Goal: Understand process/instructions: Learn how to perform a task or action

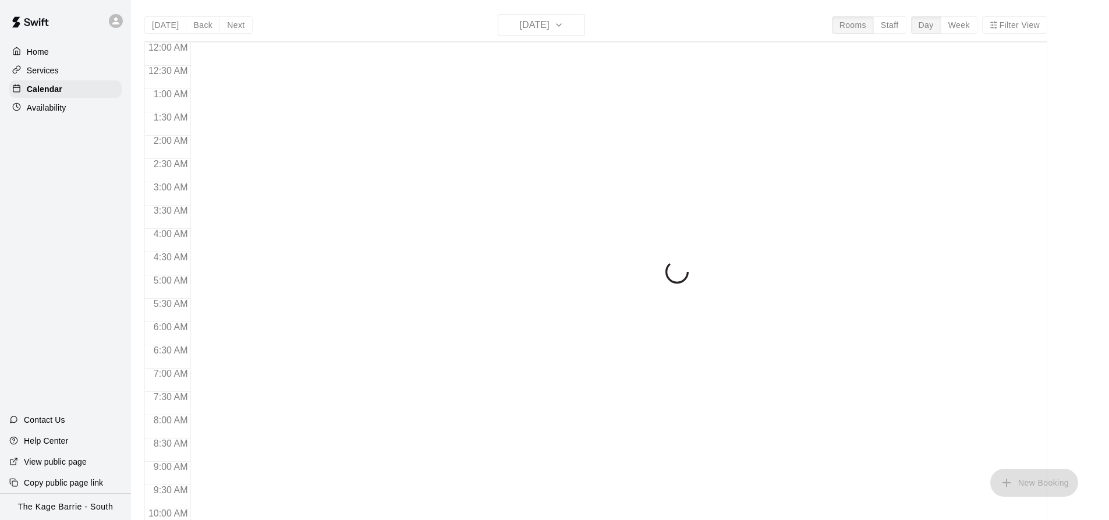
scroll to position [627, 0]
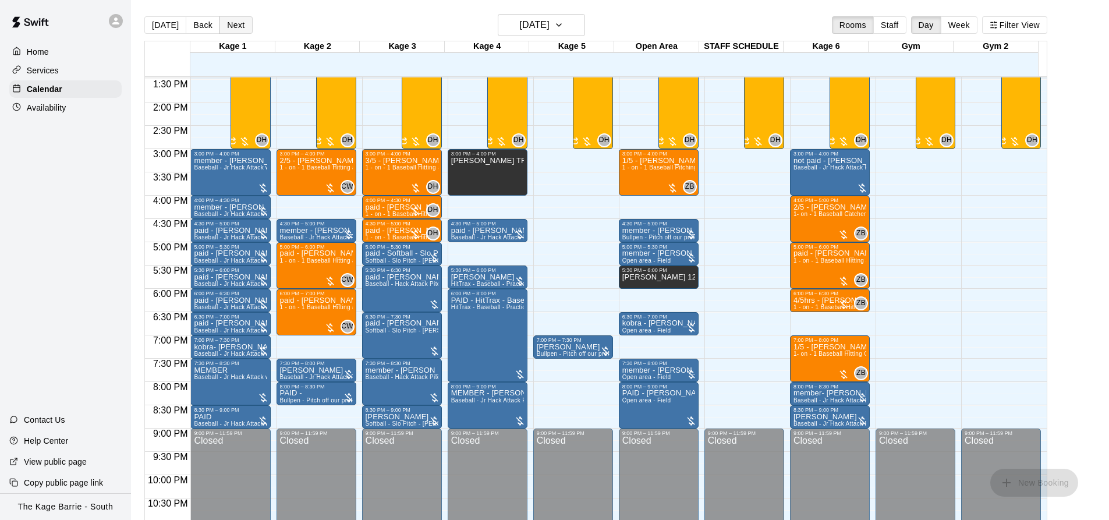
click at [226, 22] on button "Next" at bounding box center [235, 24] width 33 height 17
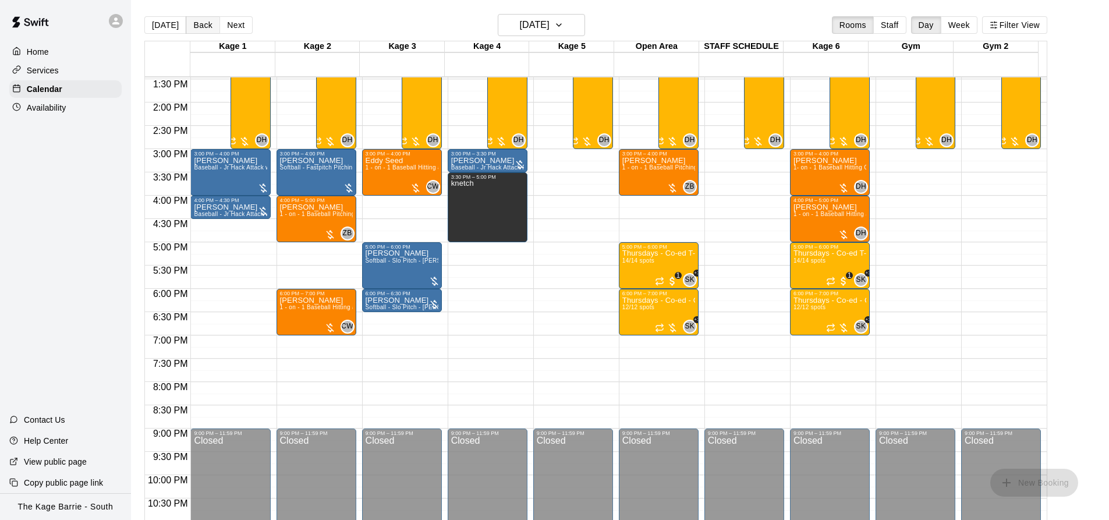
click at [197, 26] on button "Back" at bounding box center [203, 24] width 34 height 17
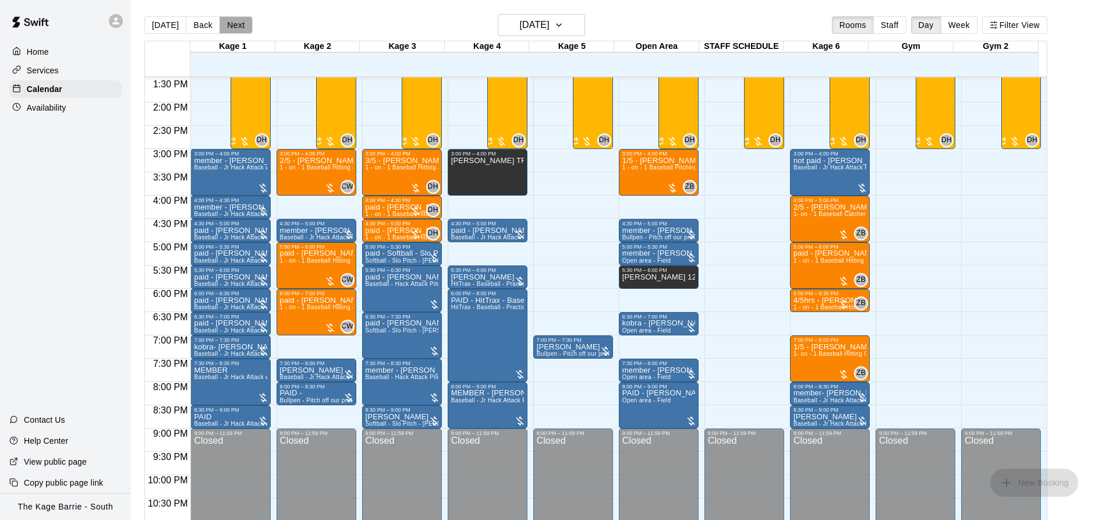
click at [225, 28] on button "Next" at bounding box center [235, 24] width 33 height 17
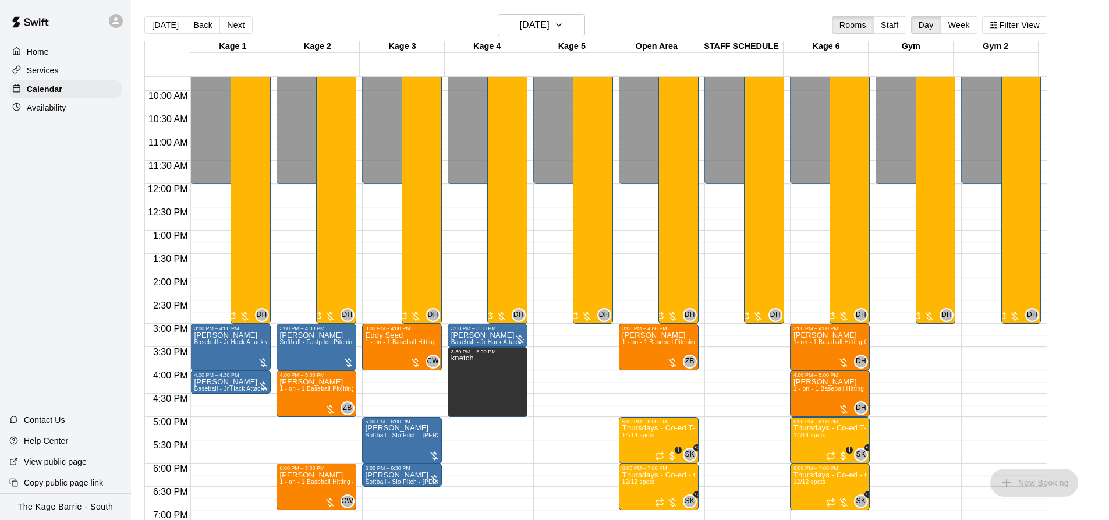
scroll to position [569, 0]
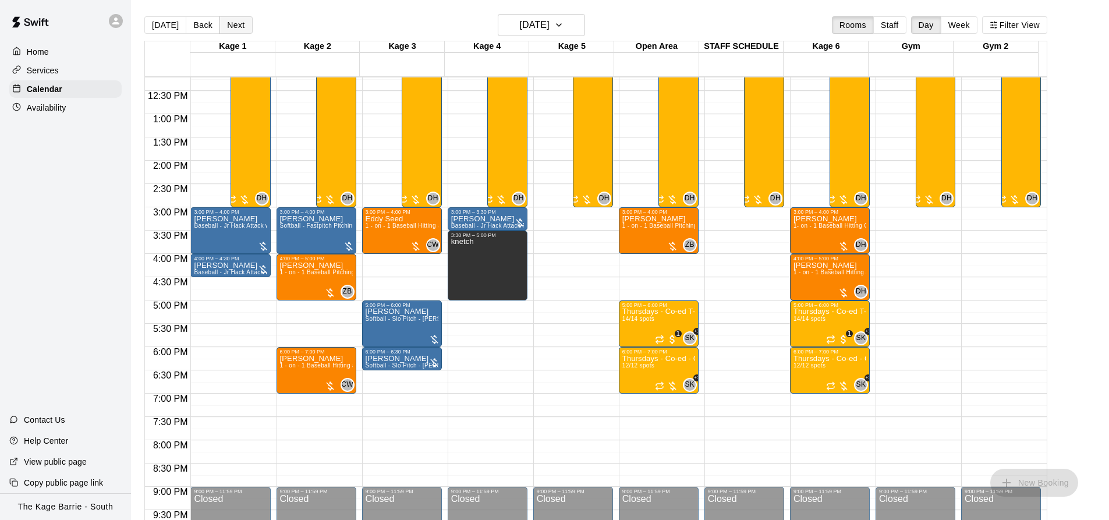
click at [226, 27] on button "Next" at bounding box center [235, 24] width 33 height 17
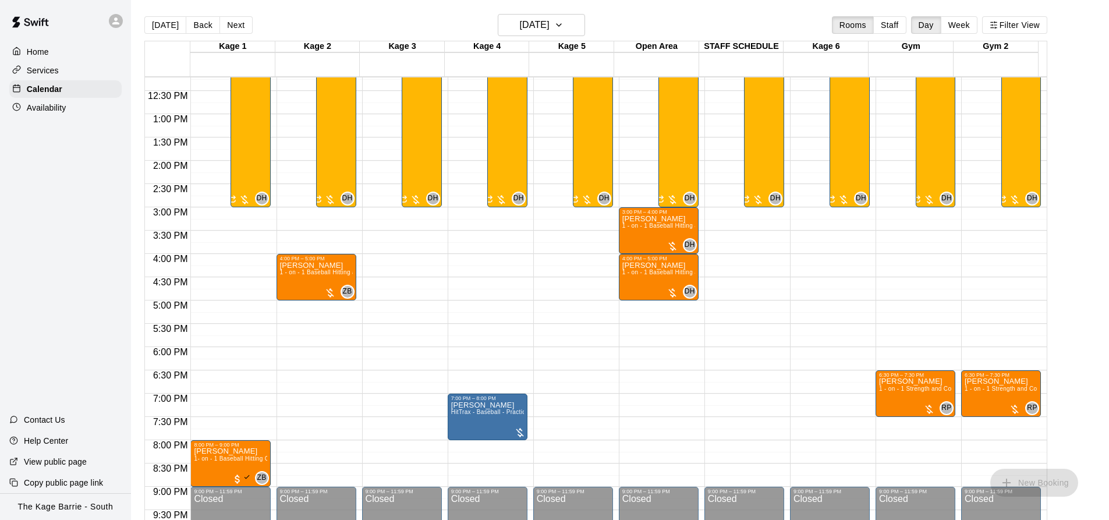
click at [231, 20] on button "Next" at bounding box center [235, 24] width 33 height 17
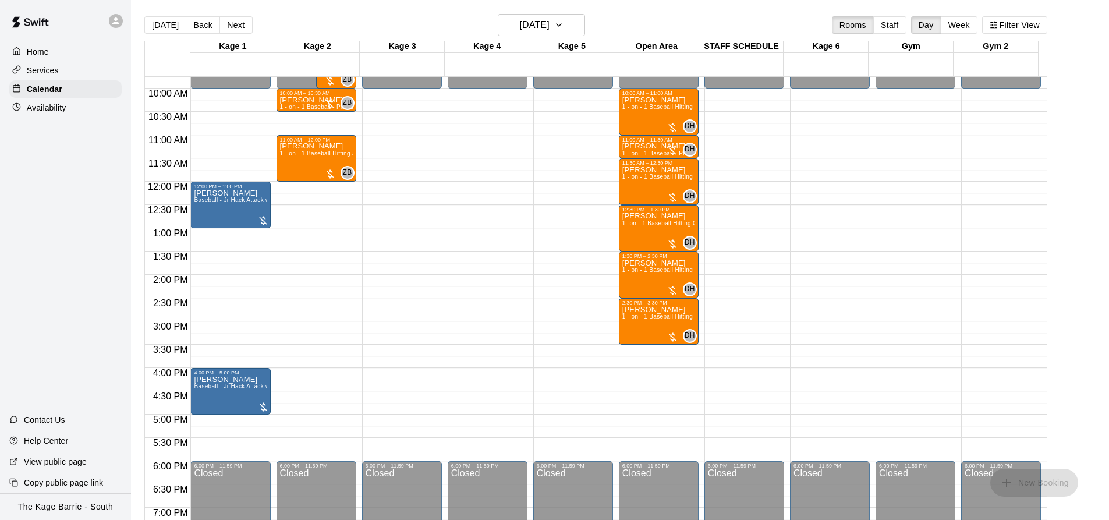
scroll to position [394, 0]
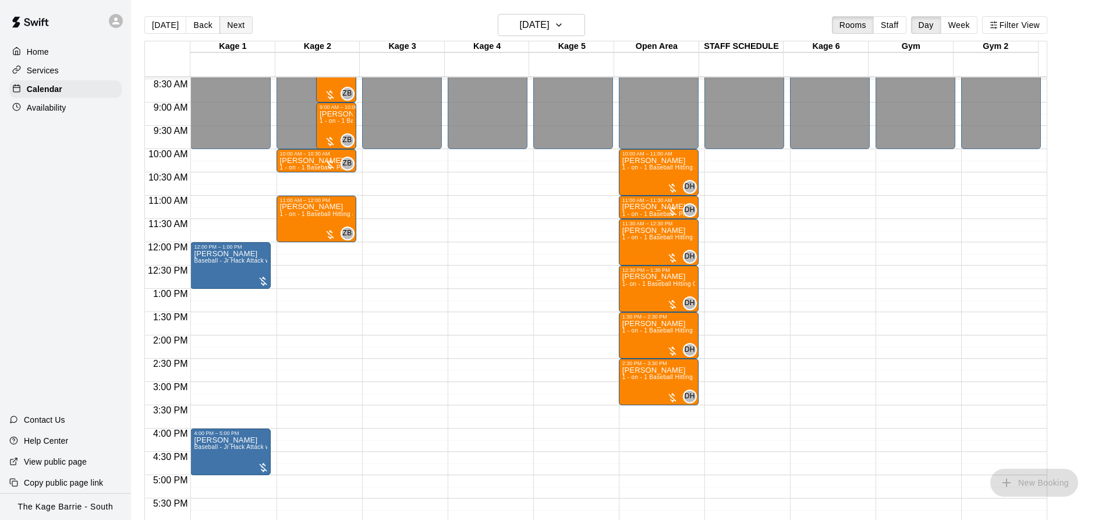
click at [236, 23] on button "Next" at bounding box center [235, 24] width 33 height 17
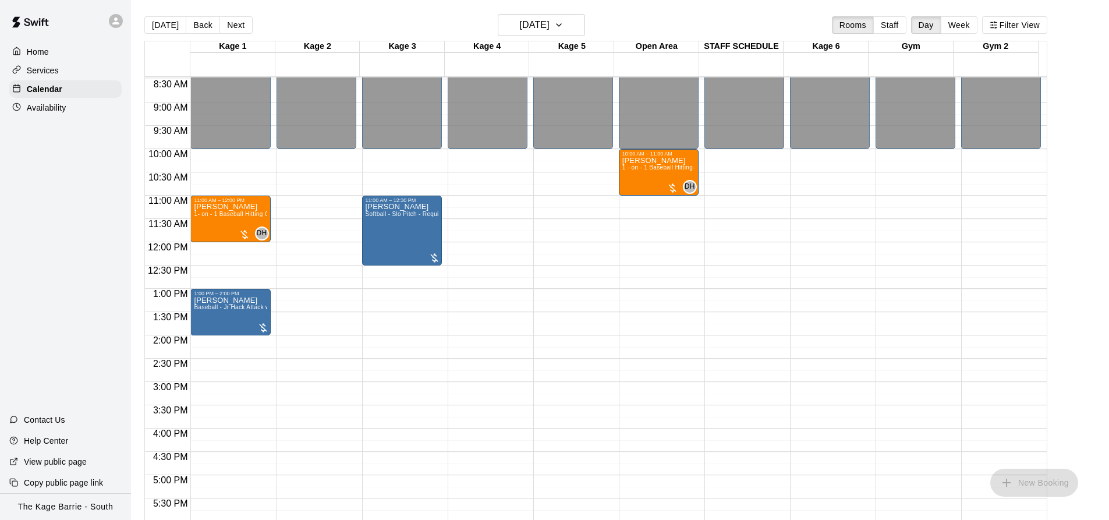
click at [235, 28] on button "Next" at bounding box center [235, 24] width 33 height 17
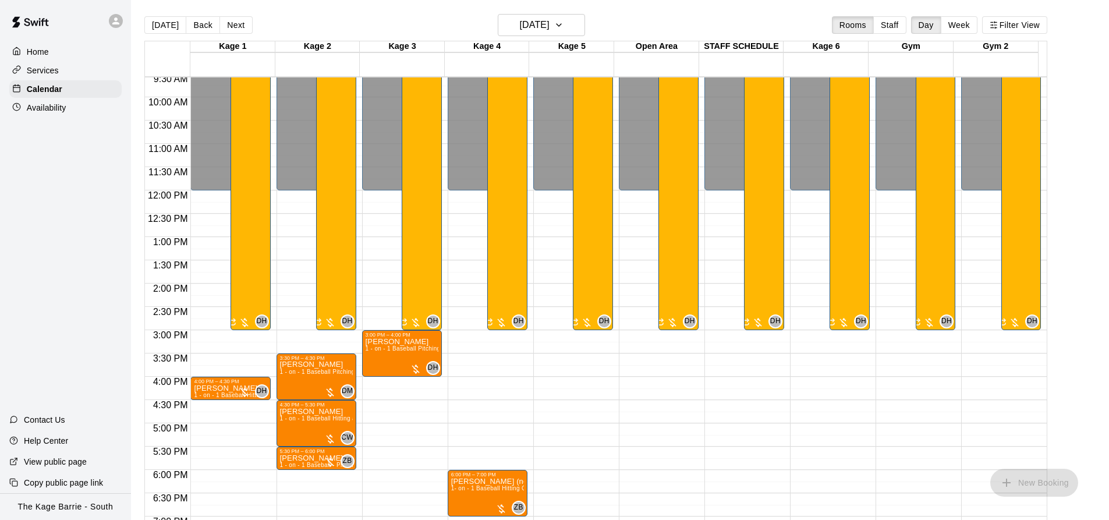
scroll to position [511, 0]
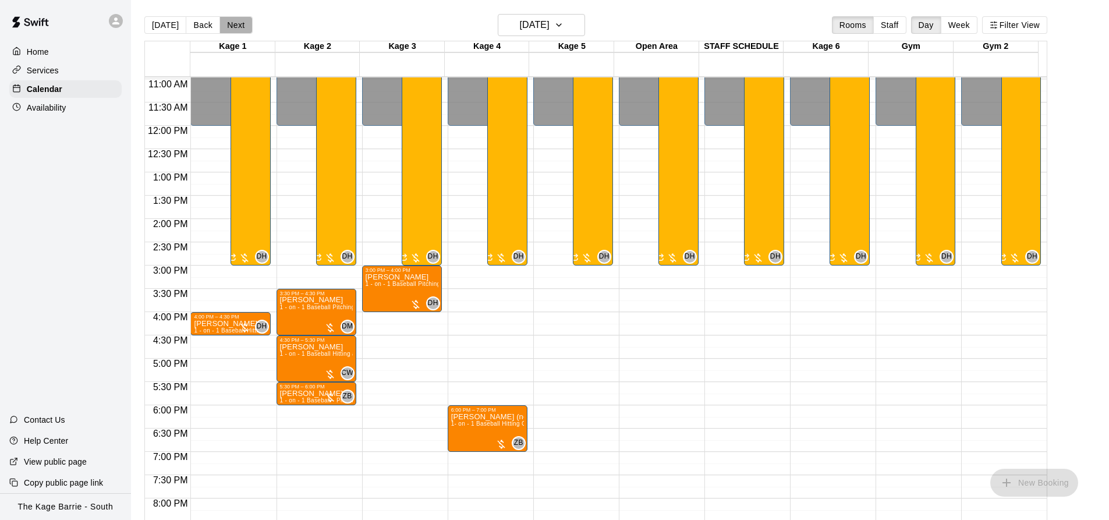
click at [232, 26] on button "Next" at bounding box center [235, 24] width 33 height 17
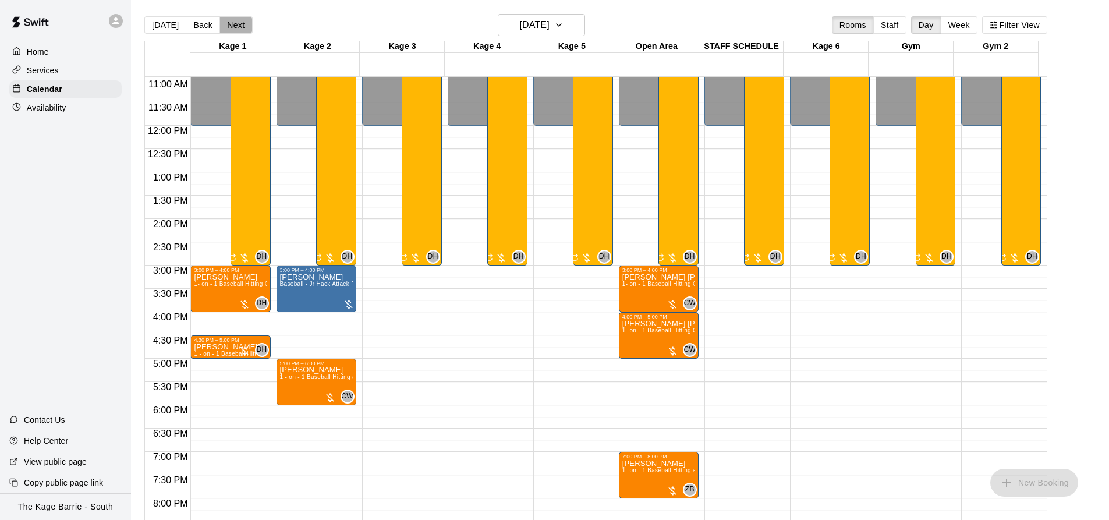
click at [232, 26] on button "Next" at bounding box center [235, 24] width 33 height 17
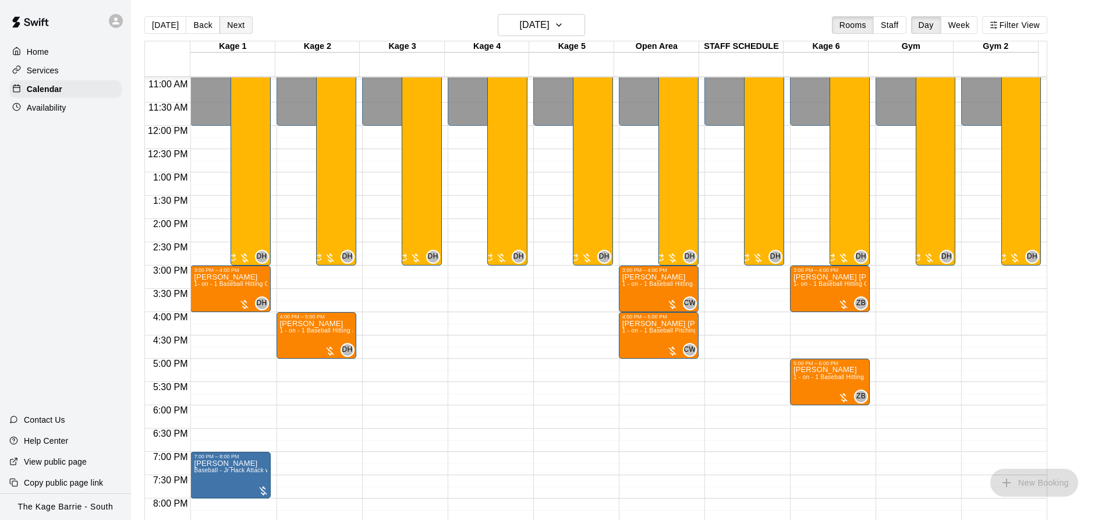
click at [231, 26] on button "Next" at bounding box center [235, 24] width 33 height 17
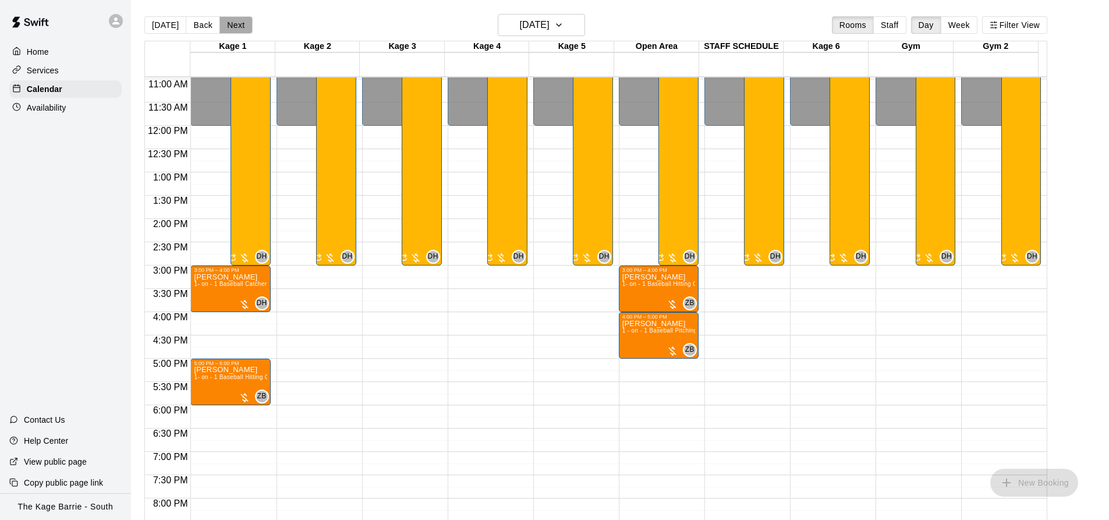
click at [231, 29] on button "Next" at bounding box center [235, 24] width 33 height 17
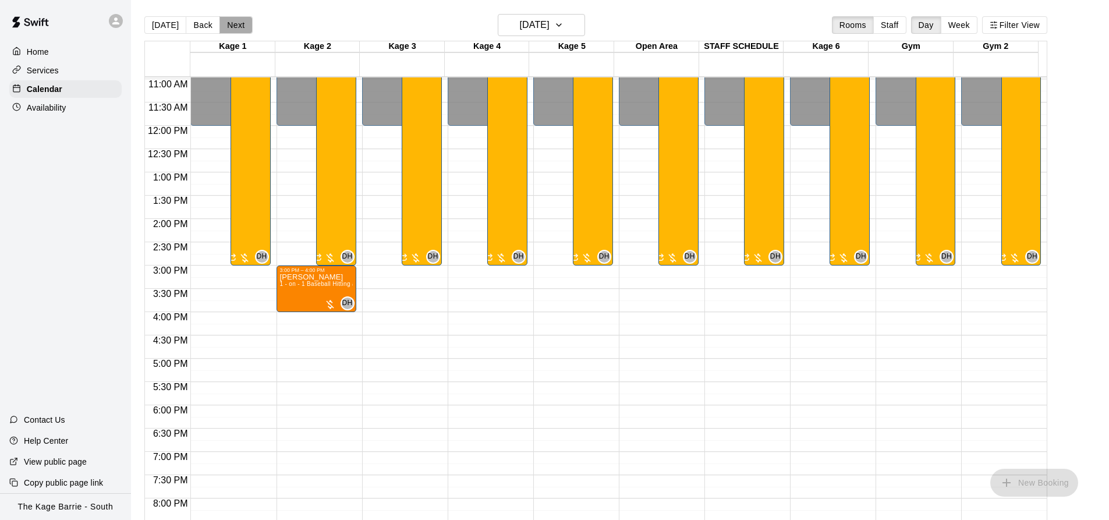
click at [231, 29] on button "Next" at bounding box center [235, 24] width 33 height 17
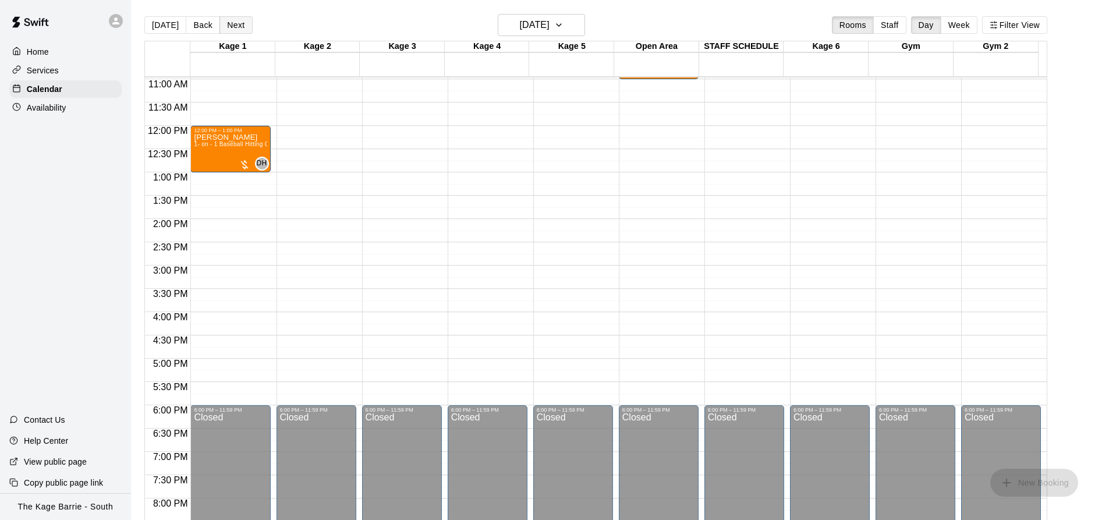
click at [231, 29] on button "Next" at bounding box center [235, 24] width 33 height 17
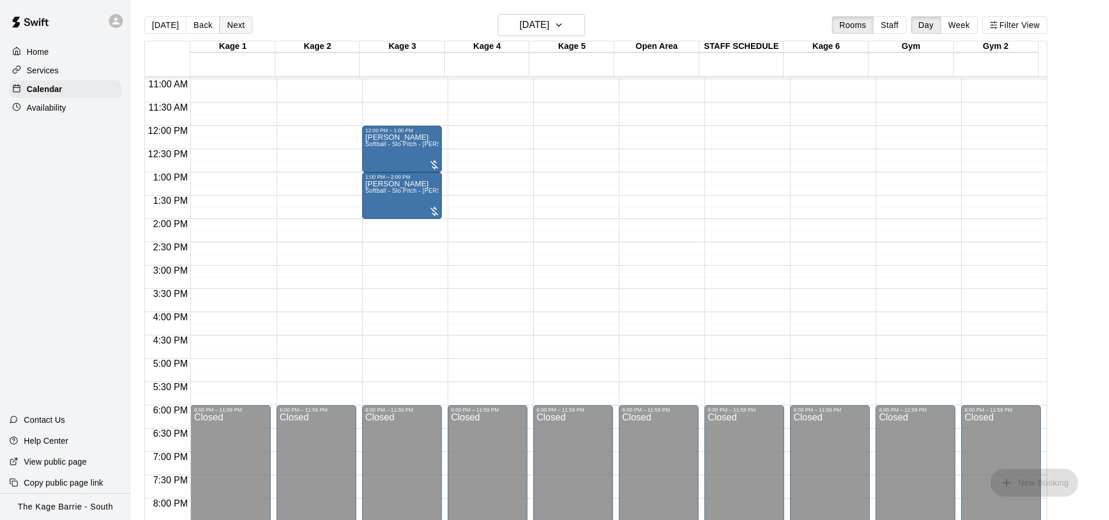
click at [233, 26] on button "Next" at bounding box center [235, 24] width 33 height 17
